Goal: Task Accomplishment & Management: Complete application form

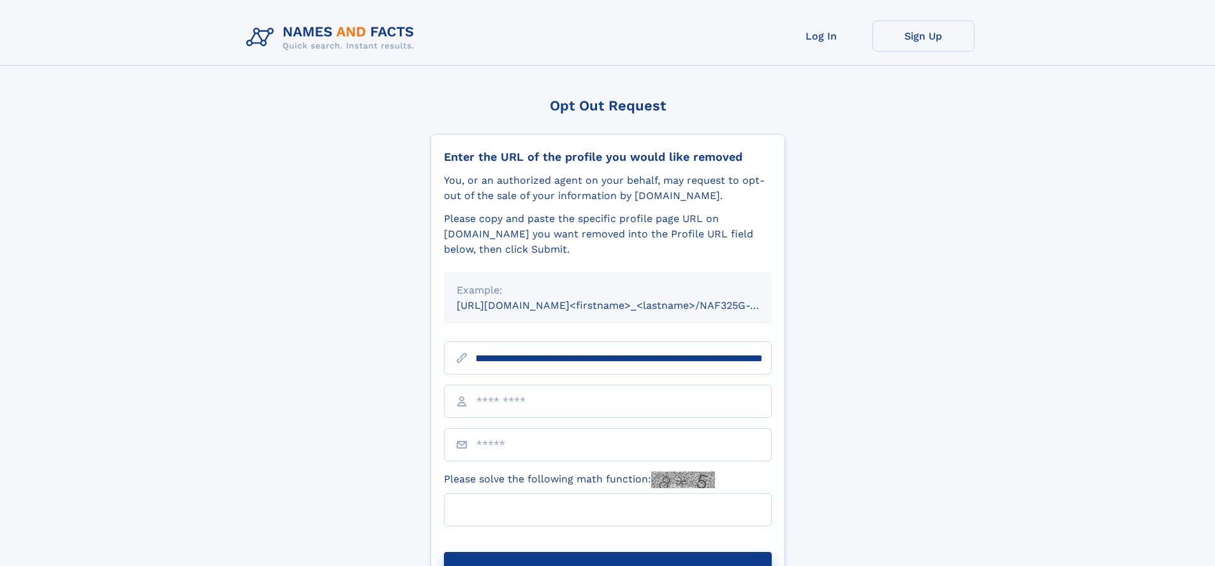
scroll to position [0, 155]
type input "**********"
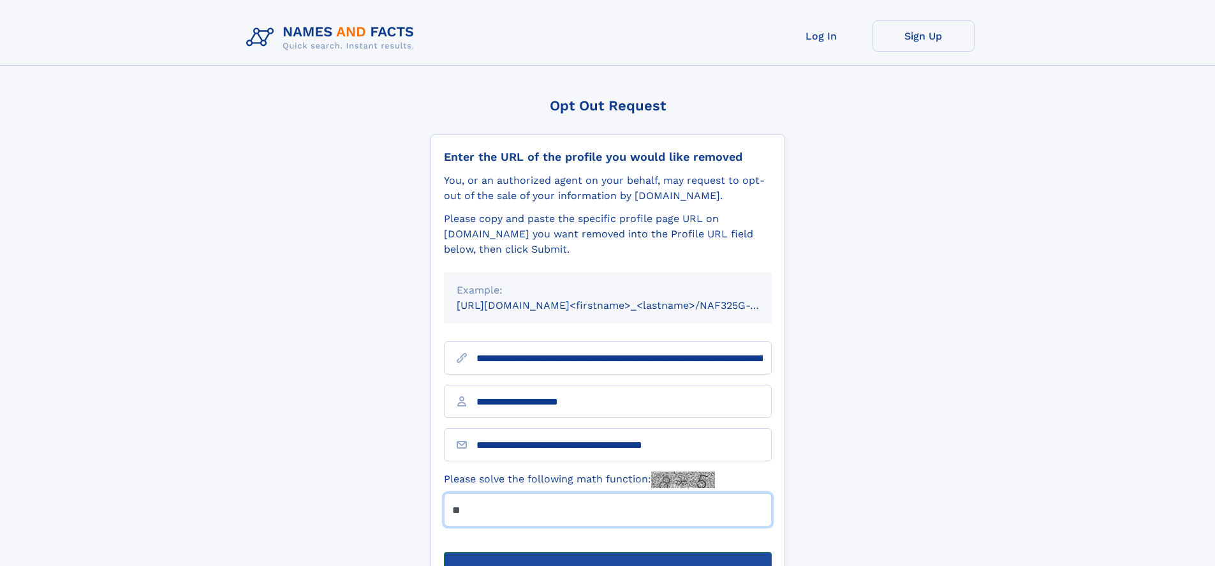
type input "**"
click at [607, 552] on button "Submit Opt Out Request" at bounding box center [608, 572] width 328 height 41
